Goal: Task Accomplishment & Management: Complete application form

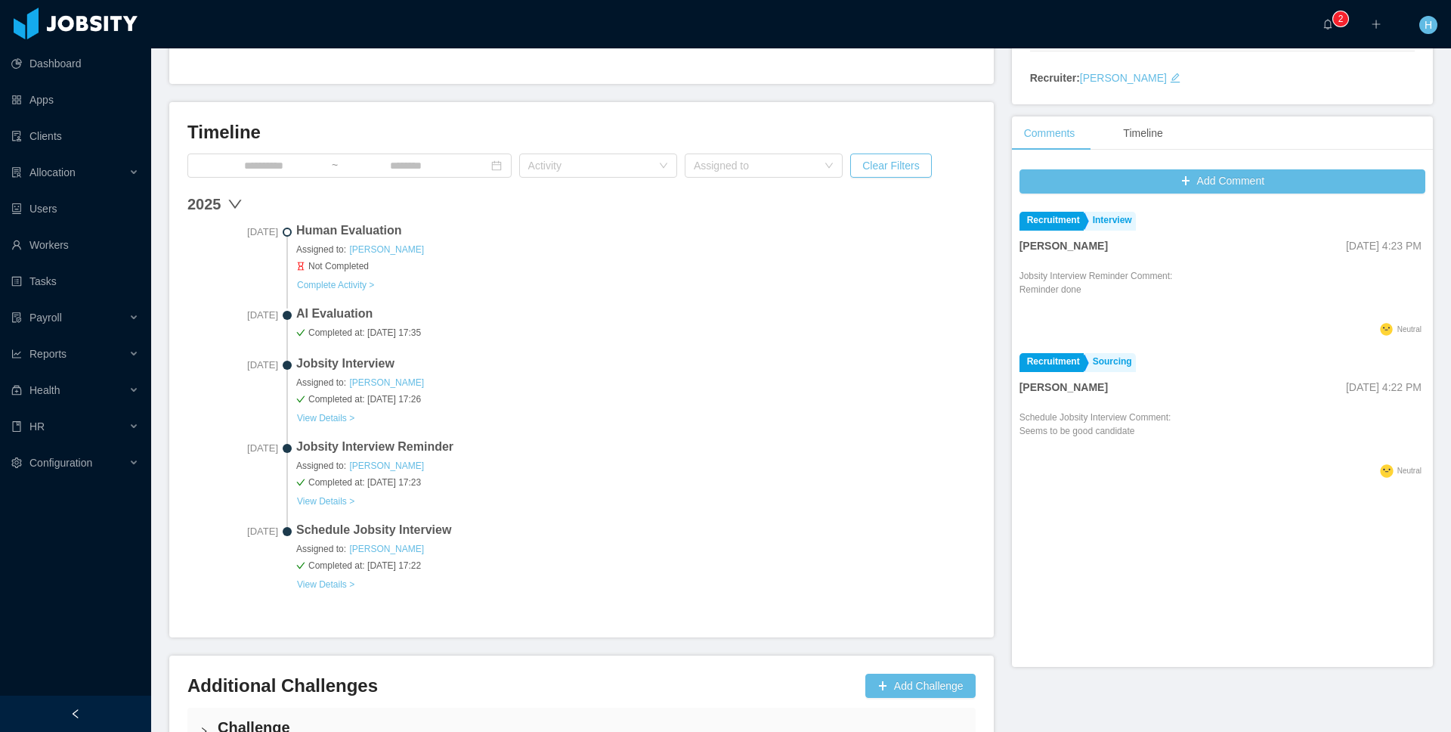
scroll to position [478, 0]
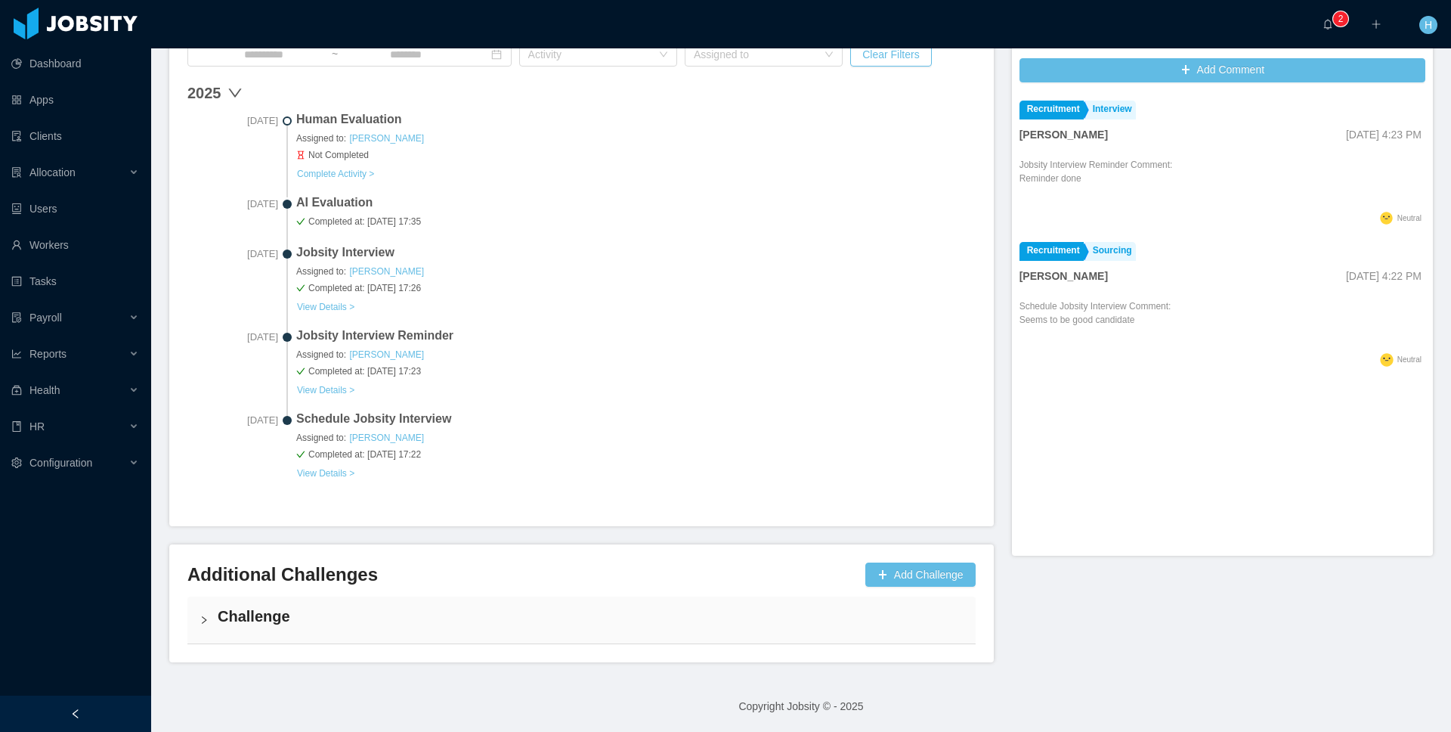
click at [246, 608] on h4 "Challenge" at bounding box center [591, 615] width 746 height 21
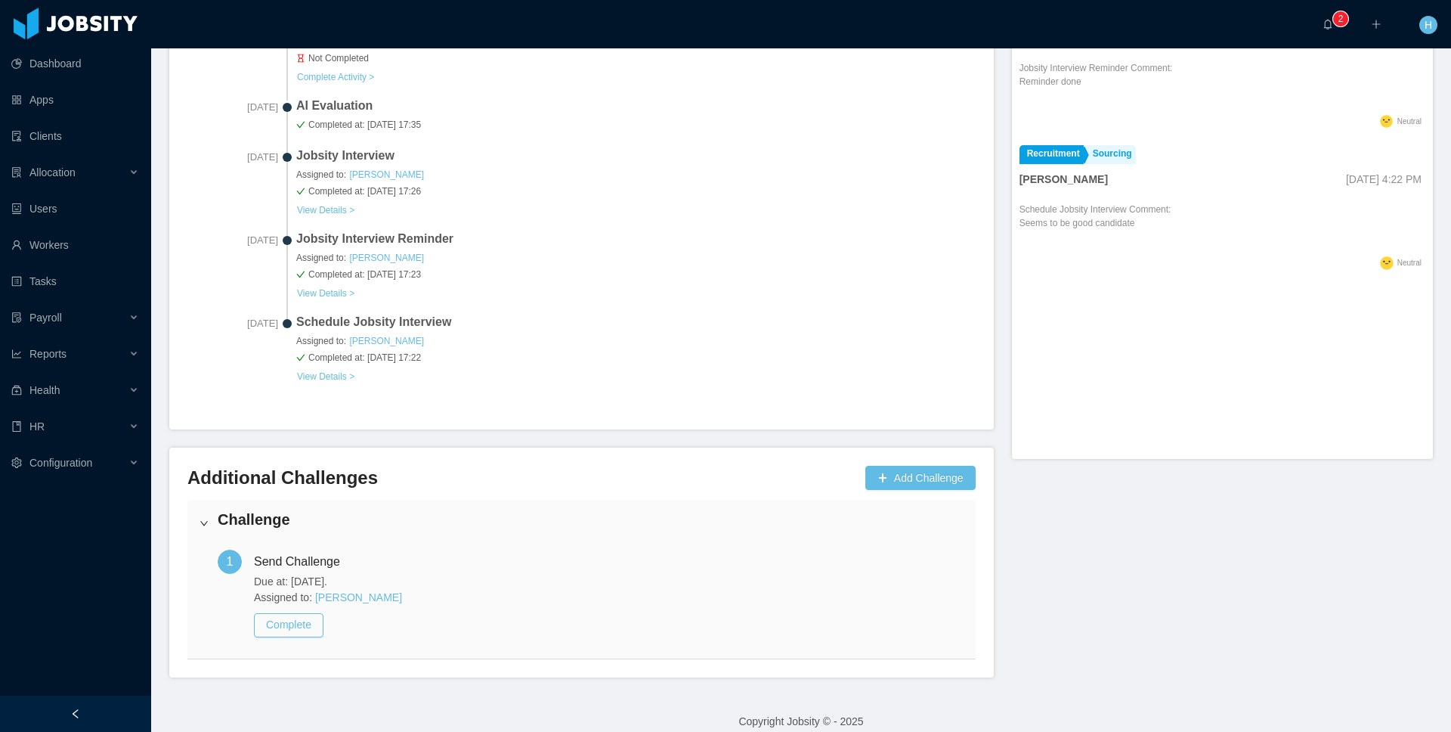
scroll to position [590, 0]
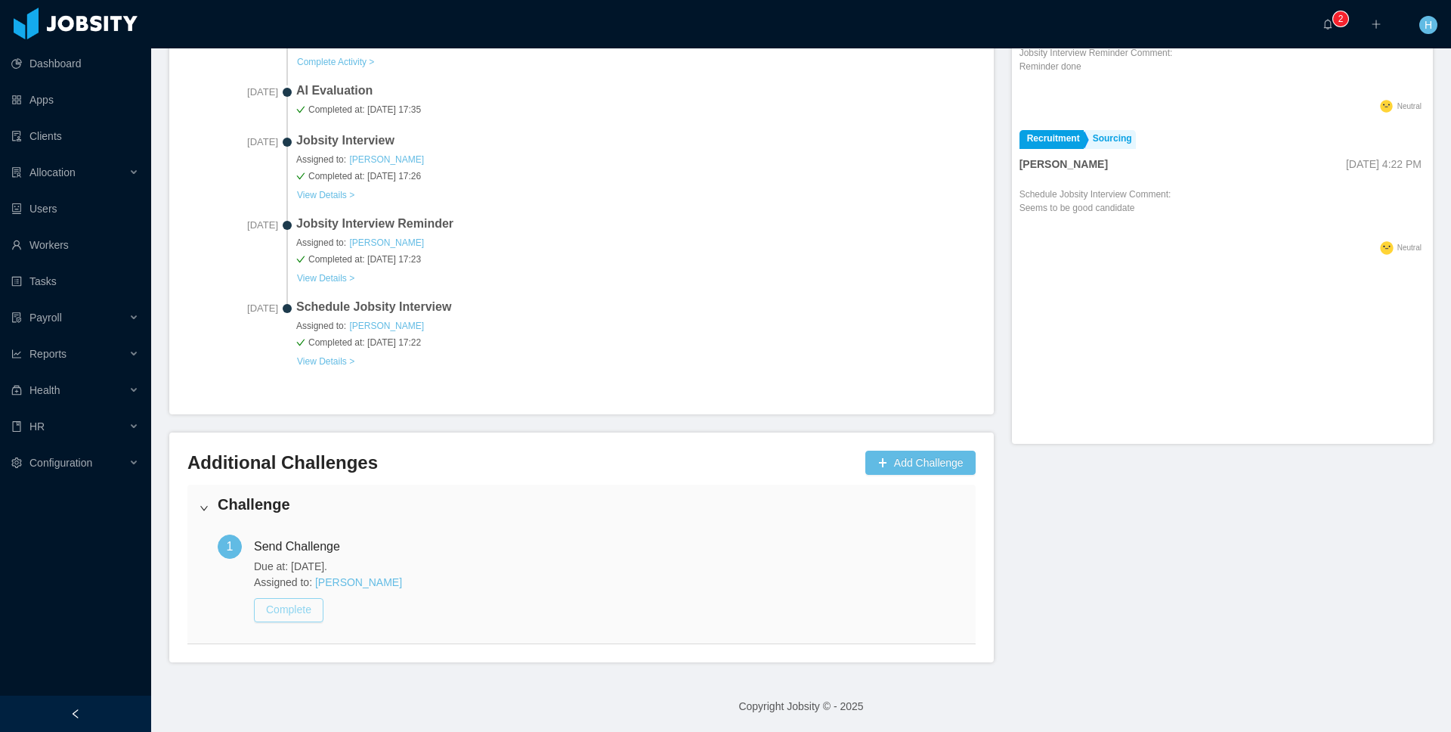
click at [289, 613] on button "Complete" at bounding box center [289, 610] width 70 height 24
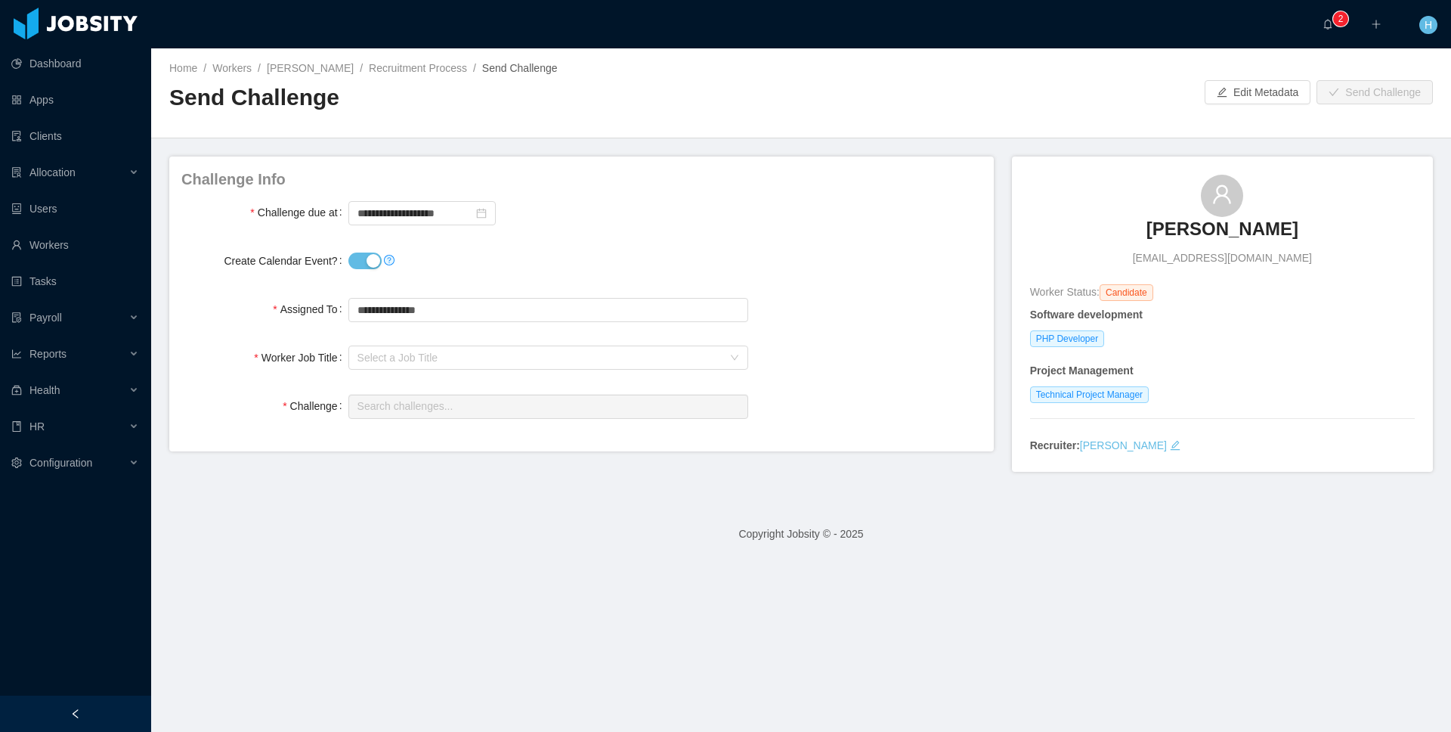
click at [754, 64] on div "Home / Workers / Edmund Ci / Recruitment Process / Send Challenge /" at bounding box center [485, 68] width 632 height 16
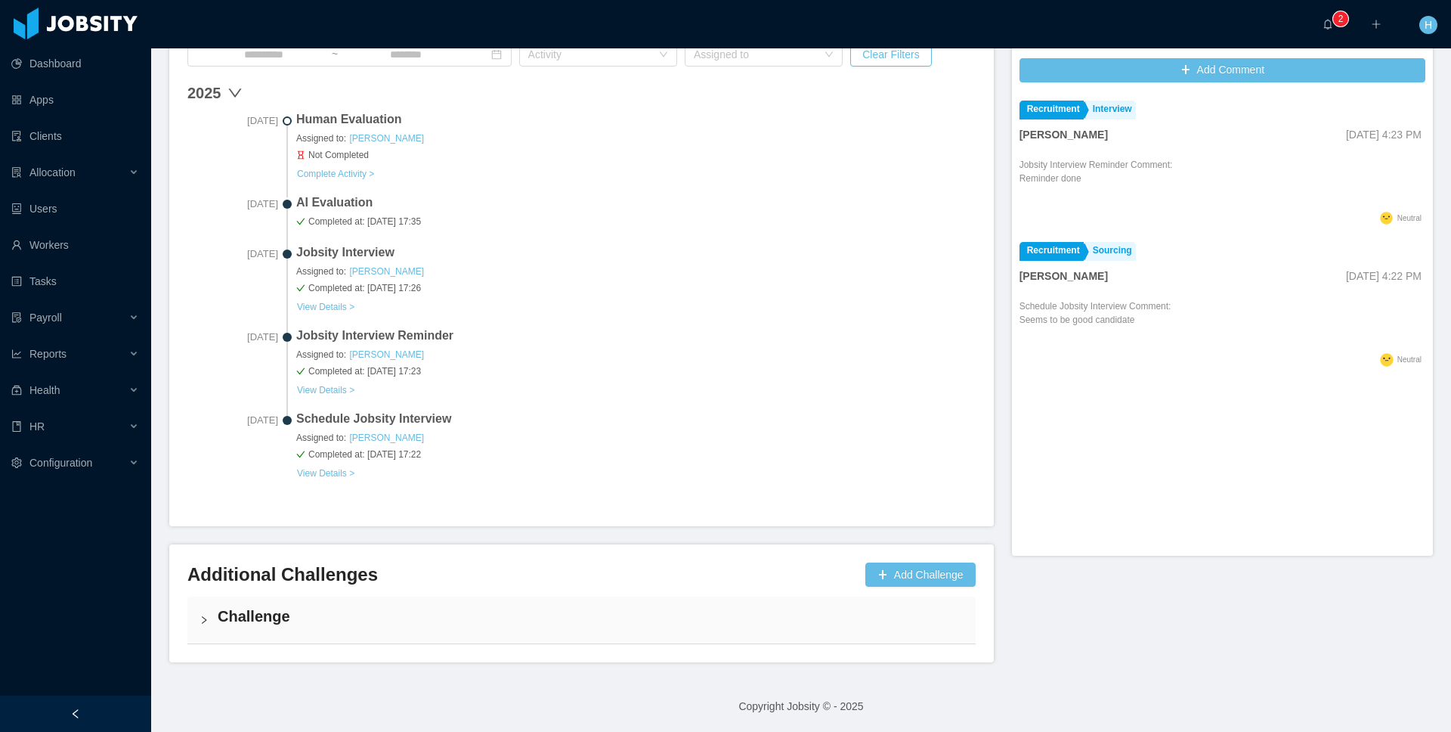
scroll to position [477, 0]
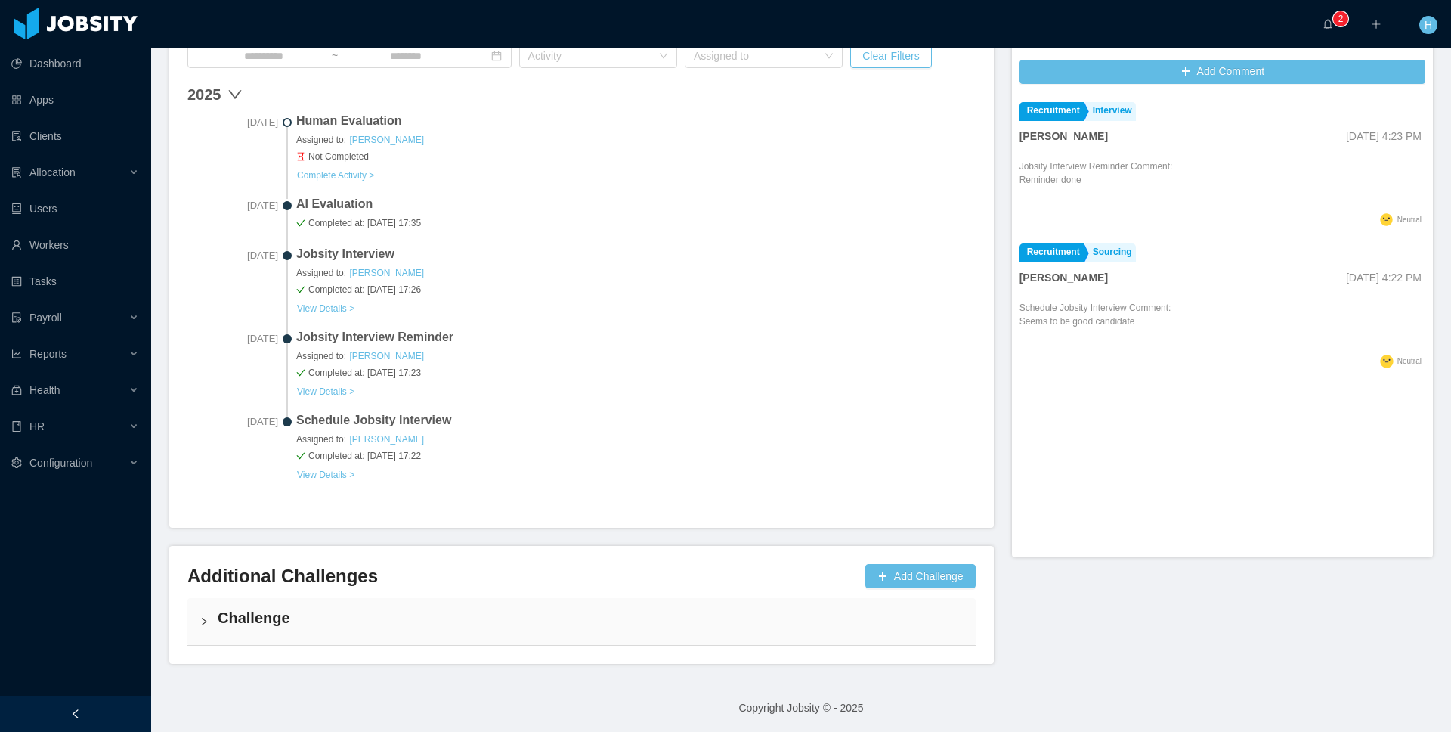
click at [311, 638] on div "Challenge" at bounding box center [581, 621] width 788 height 47
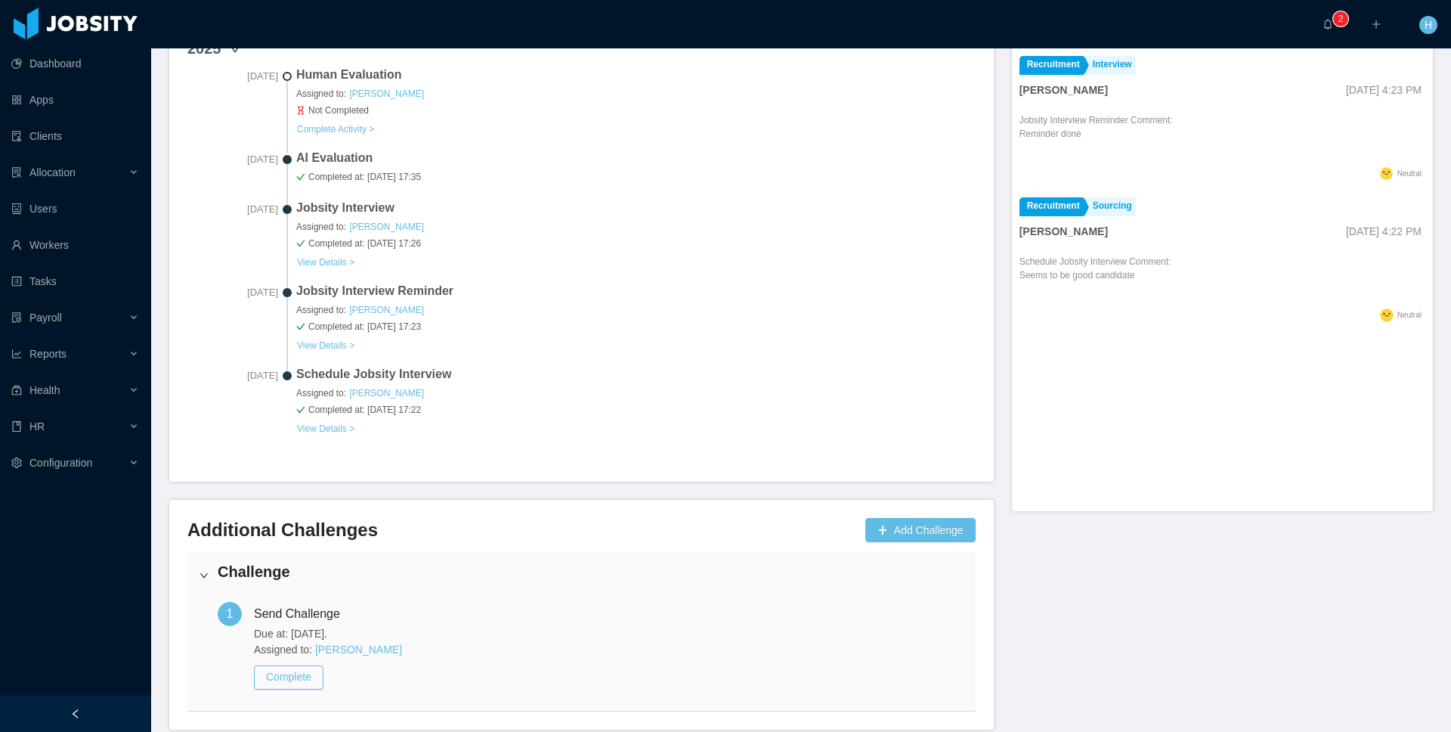
click at [317, 580] on h4 "Challenge" at bounding box center [591, 571] width 746 height 21
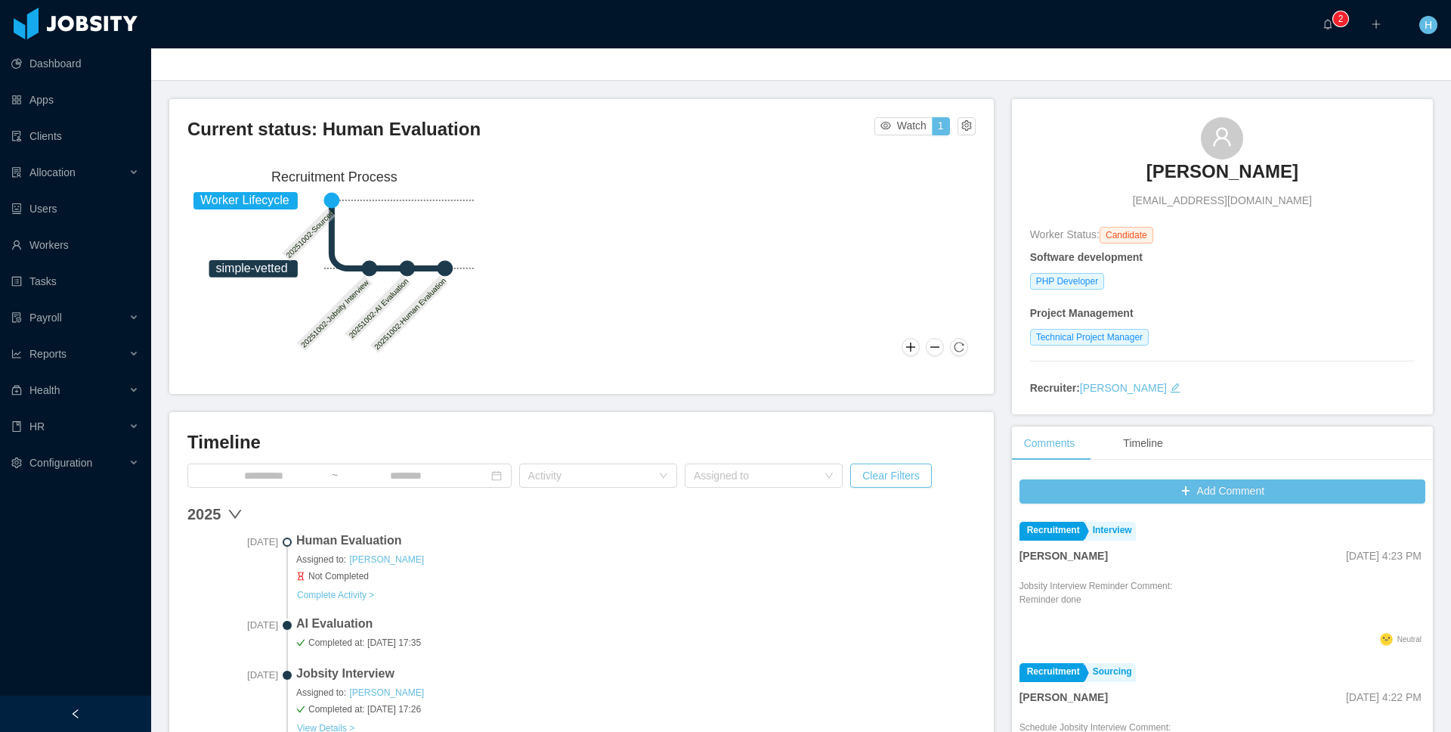
scroll to position [0, 0]
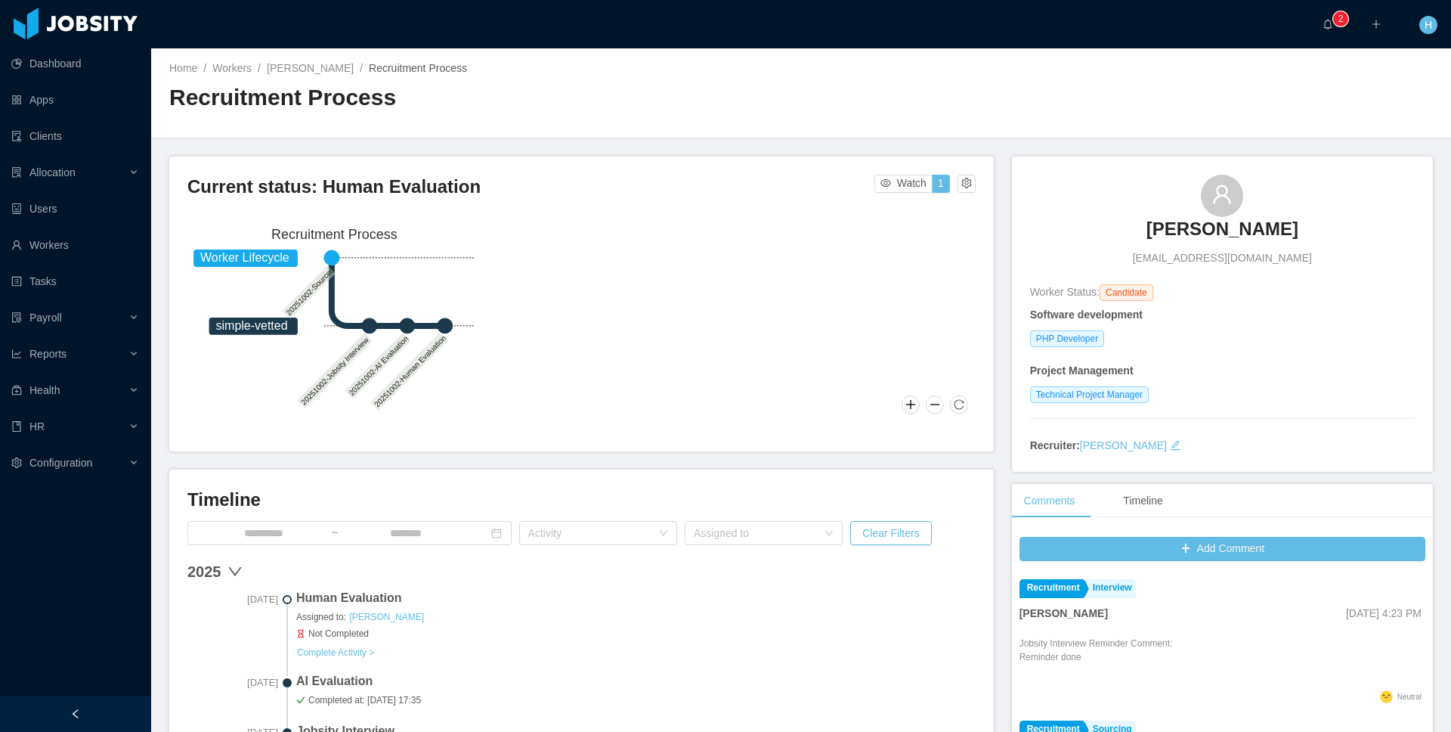
click at [466, 104] on h2 "Recruitment Process" at bounding box center [485, 97] width 632 height 31
